Goal: Complete application form

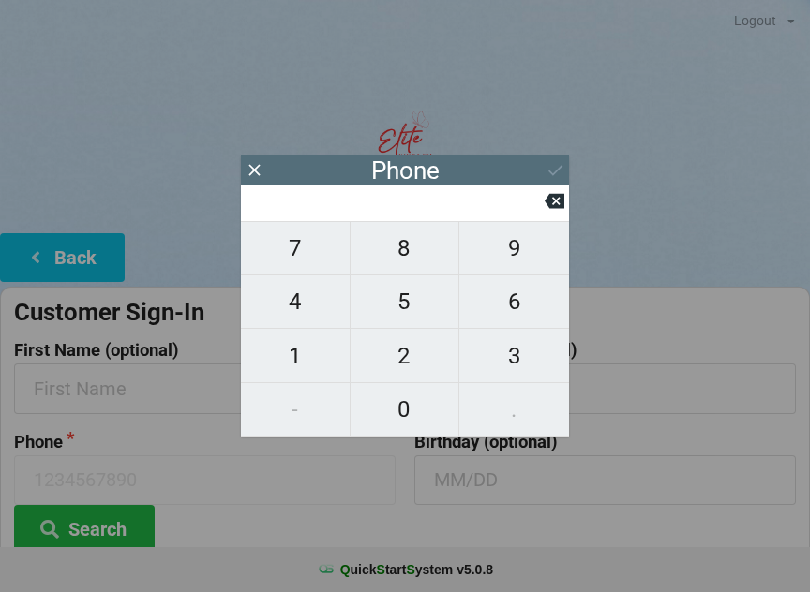
click at [502, 263] on span "9" at bounding box center [514, 248] width 110 height 39
type input "9"
click at [394, 412] on span "0" at bounding box center [404, 409] width 109 height 39
type input "90"
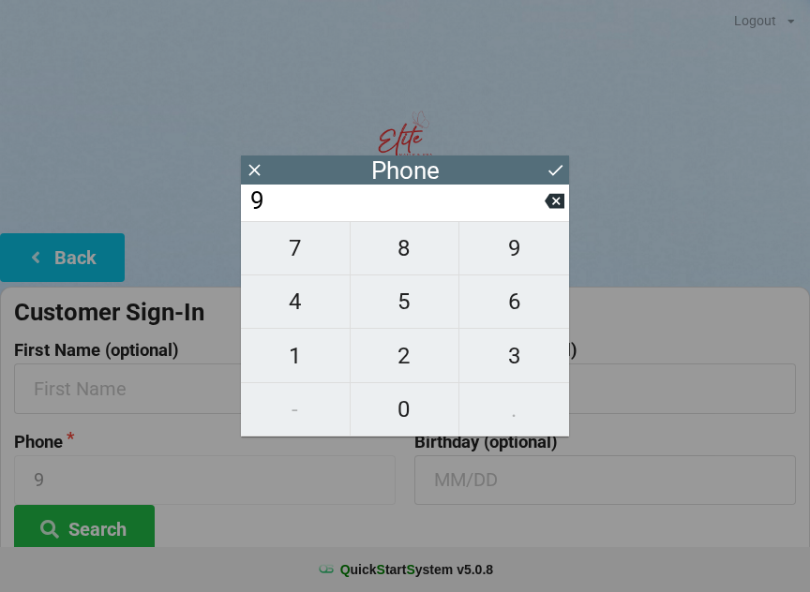
type input "90"
click at [305, 317] on span "4" at bounding box center [295, 301] width 109 height 39
type input "904"
click at [400, 267] on span "8" at bounding box center [404, 248] width 109 height 39
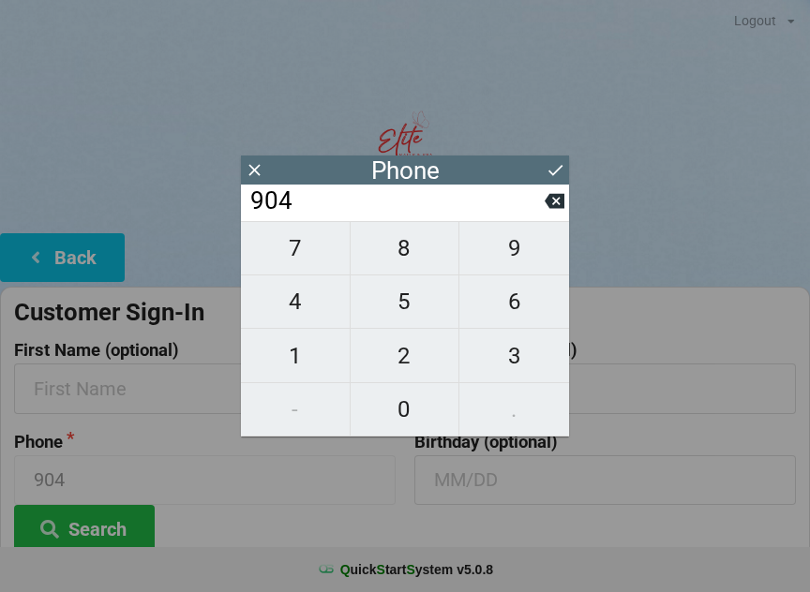
type input "9048"
click at [527, 264] on span "9" at bounding box center [514, 248] width 110 height 39
type input "90489"
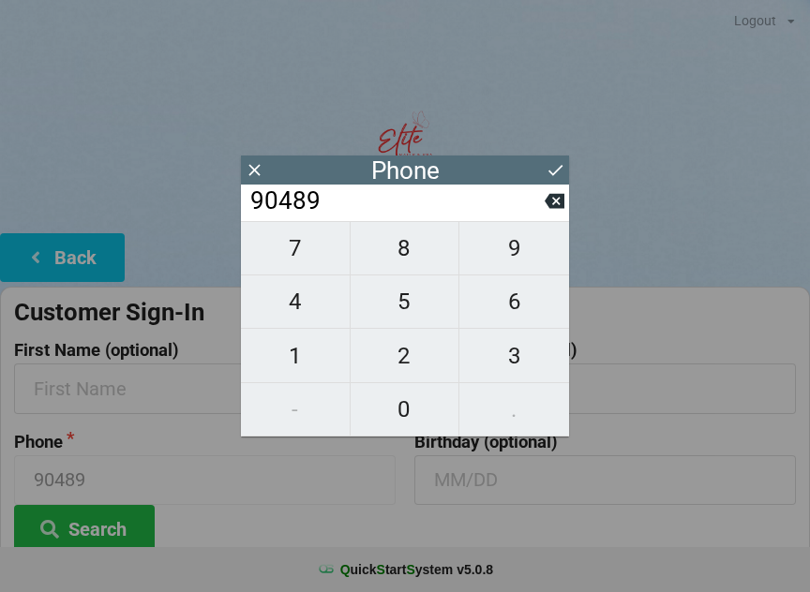
click at [295, 364] on span "1" at bounding box center [295, 355] width 109 height 39
type input "904891"
click at [399, 411] on span "0" at bounding box center [404, 409] width 109 height 39
type input "9048910"
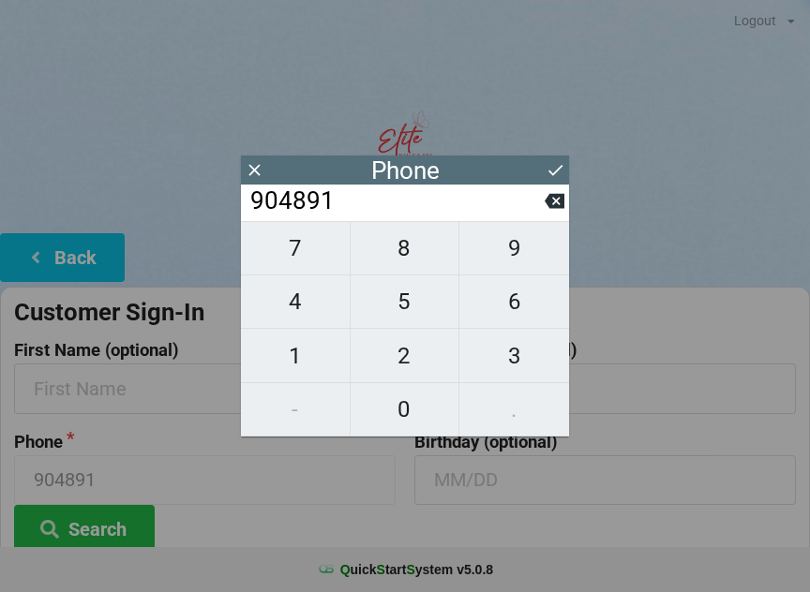
type input "9048910"
click at [410, 250] on span "8" at bounding box center [404, 248] width 109 height 39
type input "90489108"
click at [415, 259] on span "8" at bounding box center [404, 248] width 109 height 39
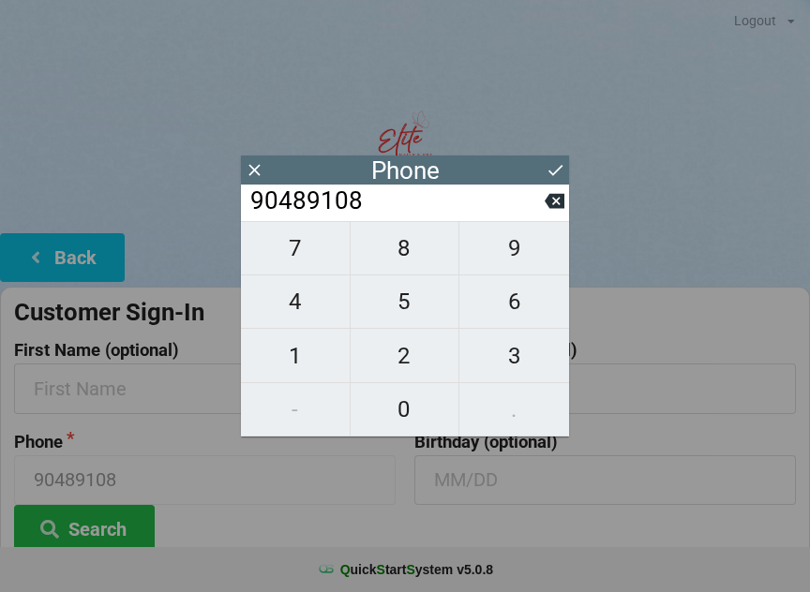
type input "904891088"
click at [410, 417] on span "0" at bounding box center [404, 409] width 109 height 39
type input "9048910880"
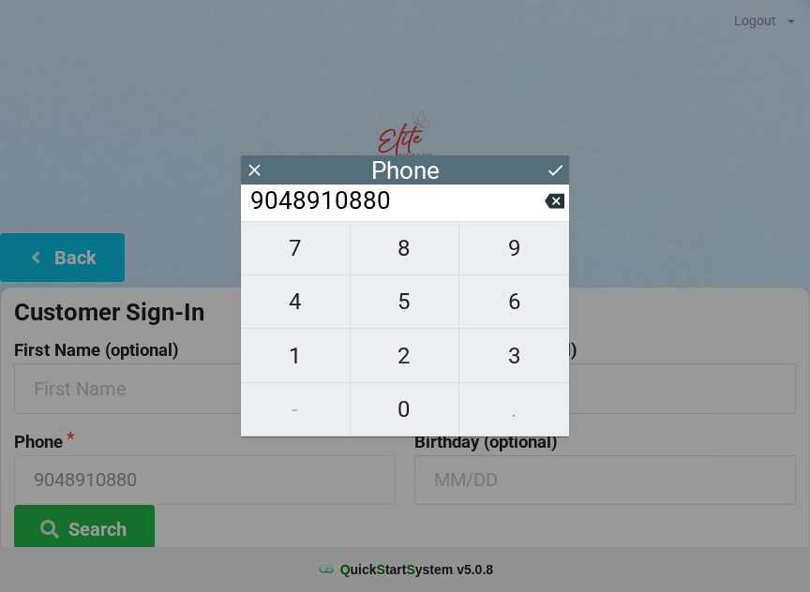
click at [552, 176] on icon at bounding box center [555, 170] width 20 height 20
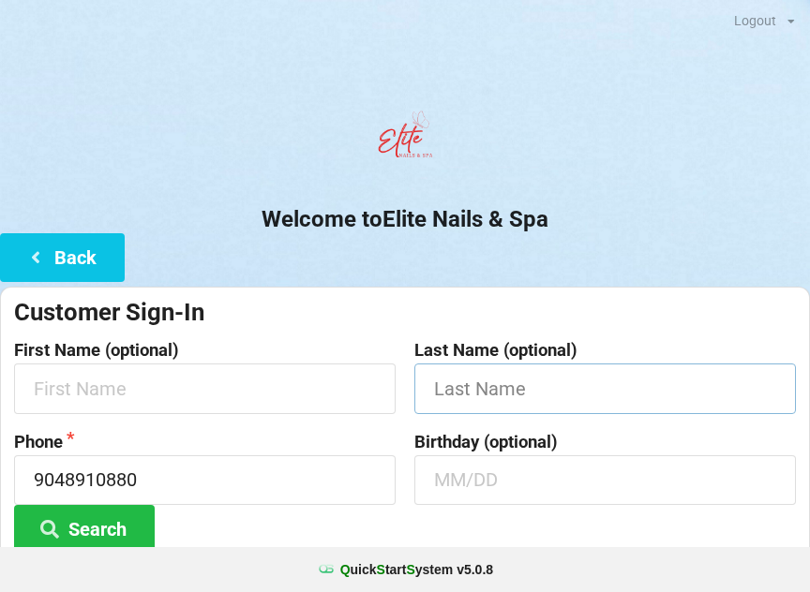
click at [468, 394] on input "text" at bounding box center [604, 389] width 381 height 50
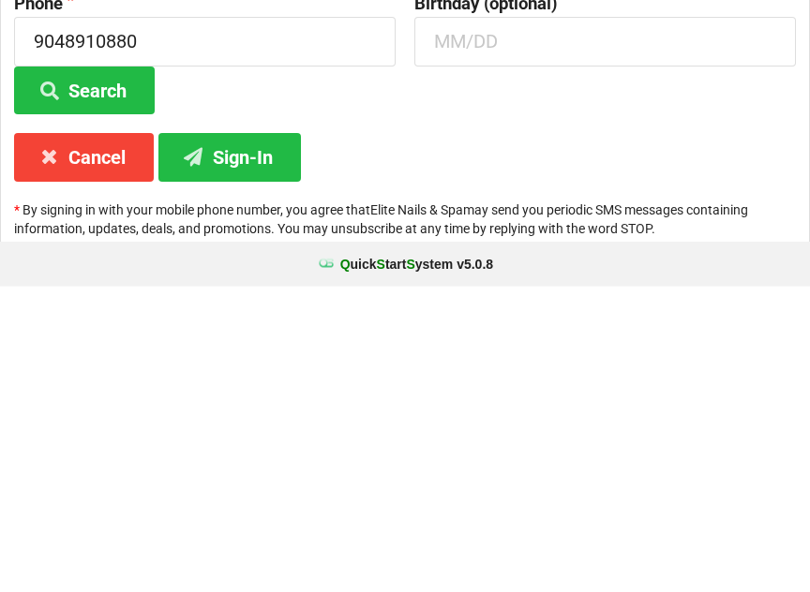
scroll to position [140, 0]
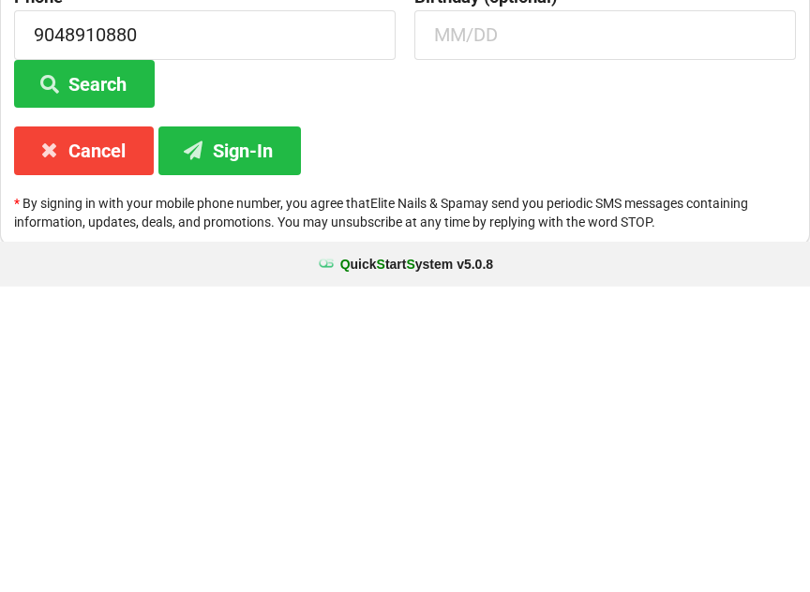
type input "[PERSON_NAME]"
click at [260, 432] on button "Sign-In" at bounding box center [229, 456] width 142 height 48
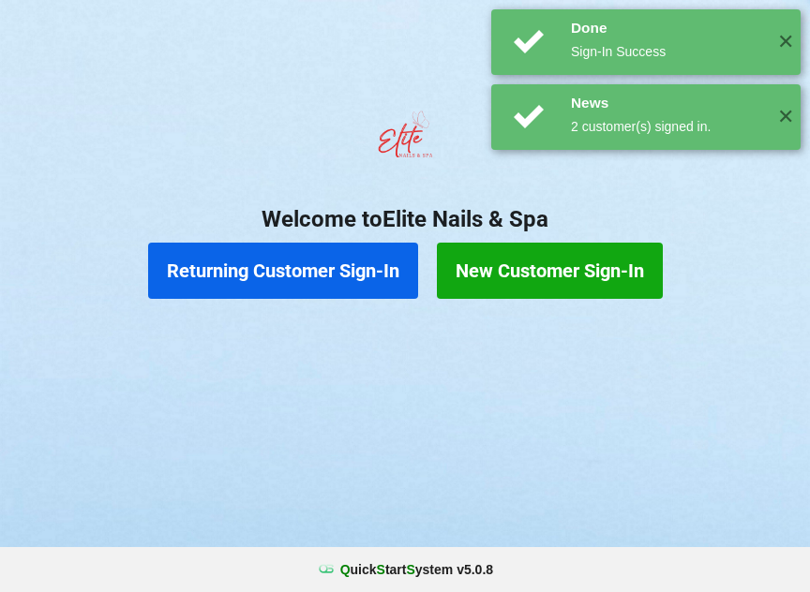
scroll to position [0, 0]
